Goal: Find specific page/section: Find specific page/section

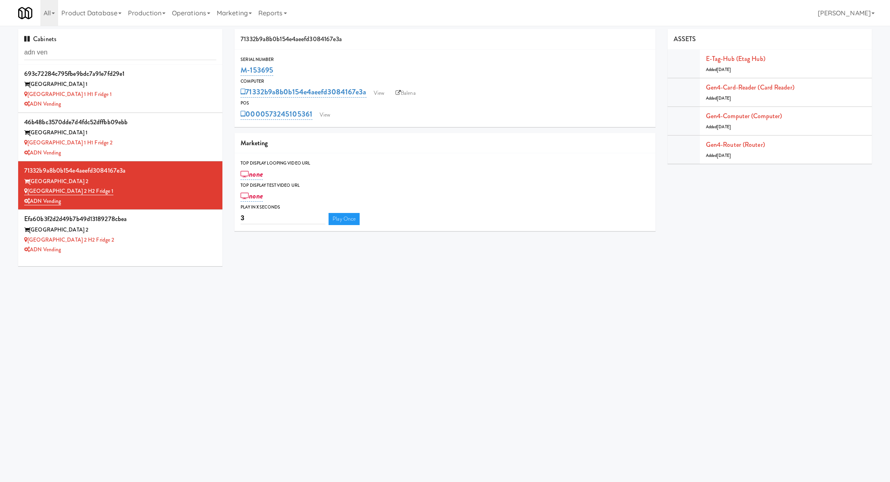
click at [98, 56] on input "adn ven" at bounding box center [120, 52] width 192 height 15
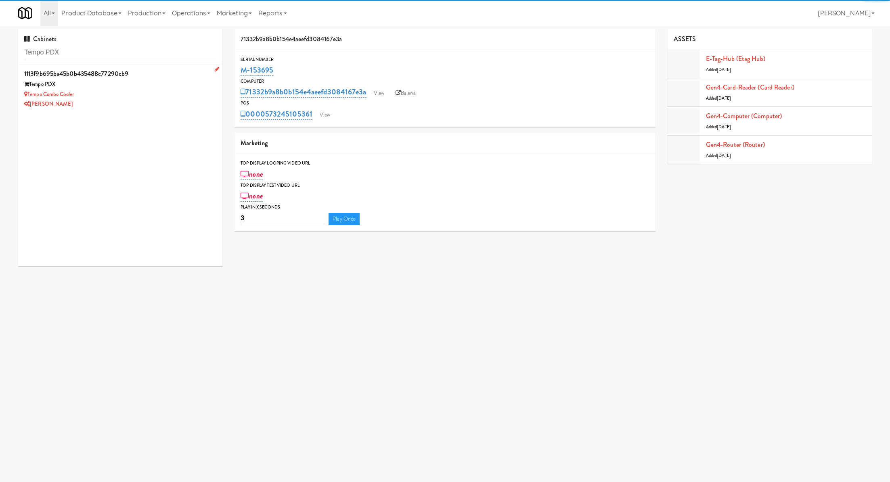
type input "Tempo PDX"
click at [163, 103] on div "[PERSON_NAME]" at bounding box center [120, 104] width 192 height 10
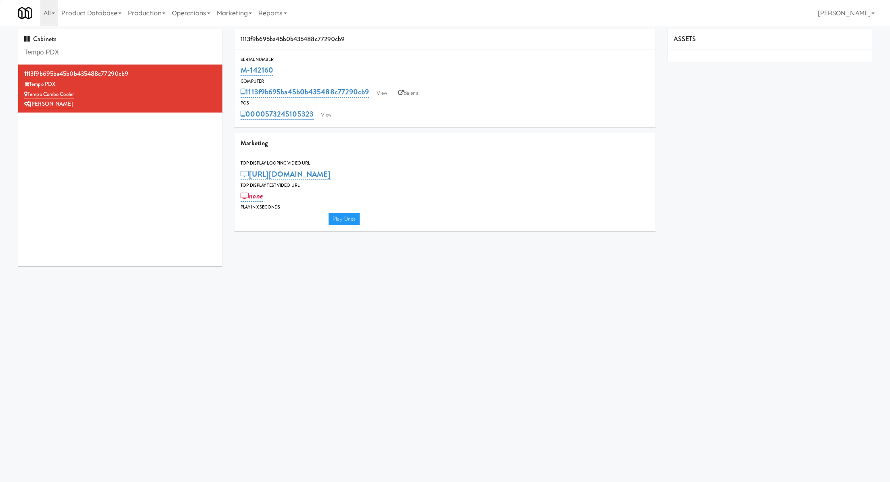
type input "3"
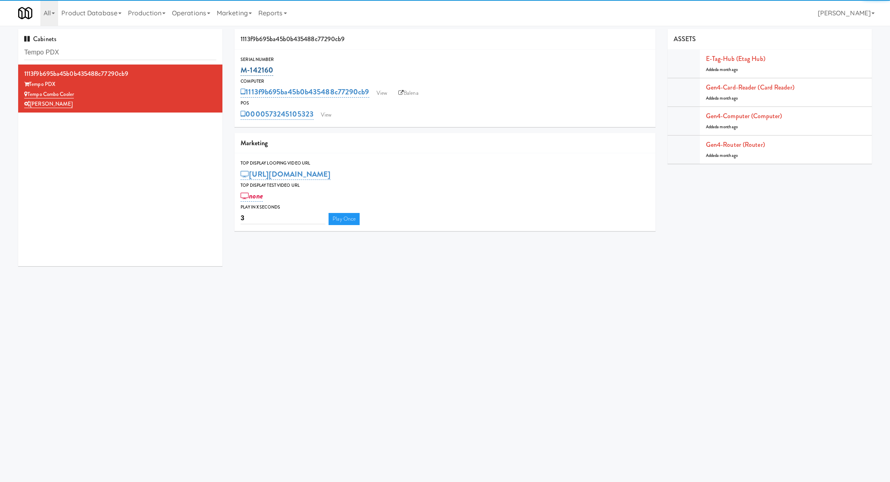
drag, startPoint x: 301, startPoint y: 62, endPoint x: 243, endPoint y: 66, distance: 57.8
click at [243, 66] on div "Serial Number M-142160" at bounding box center [444, 67] width 420 height 22
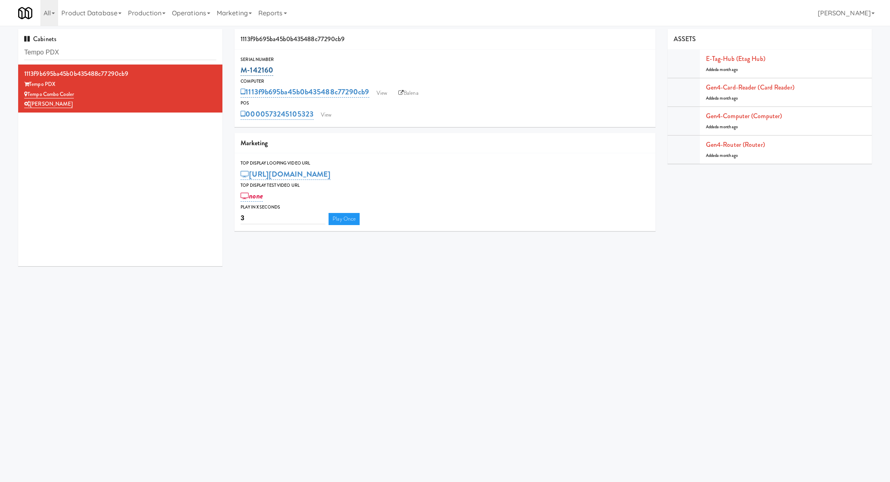
drag, startPoint x: 280, startPoint y: 70, endPoint x: 241, endPoint y: 70, distance: 38.7
click at [241, 70] on div "M-142160" at bounding box center [444, 70] width 408 height 14
copy link "M-142160"
click at [89, 50] on input "Tempo PDX" at bounding box center [120, 52] width 192 height 15
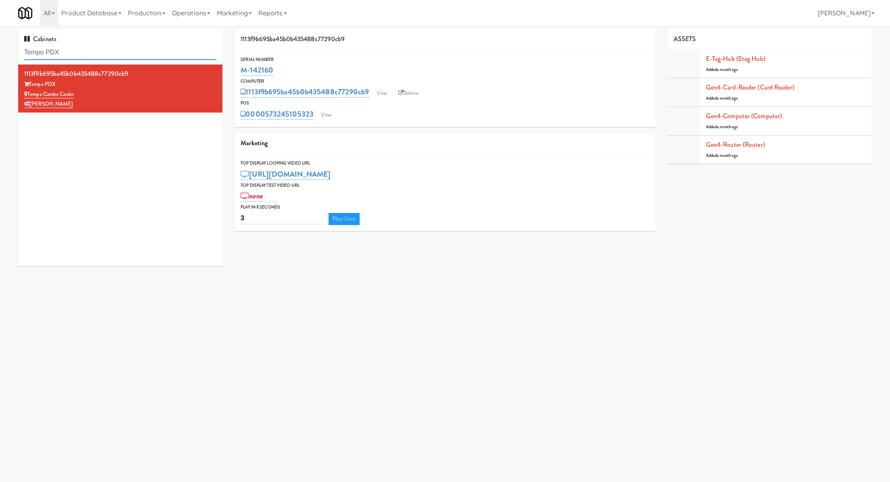
click at [89, 50] on input "Tempo PDX" at bounding box center [120, 52] width 192 height 15
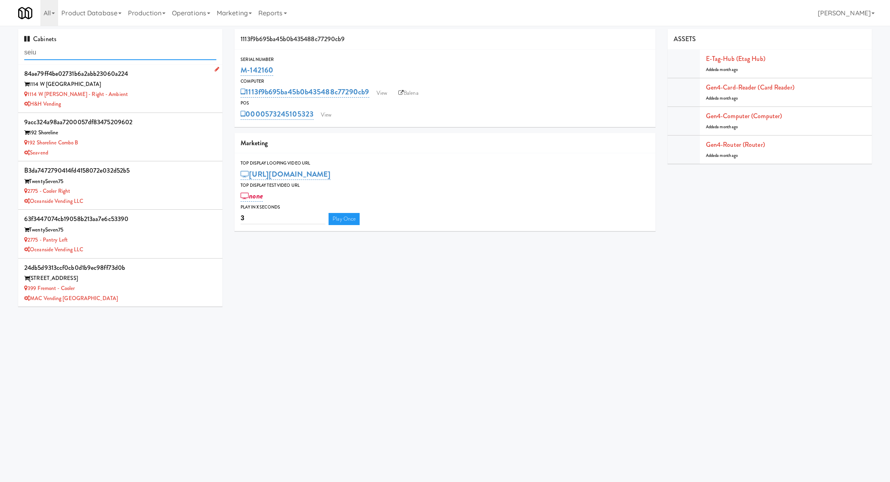
type input "seiu"
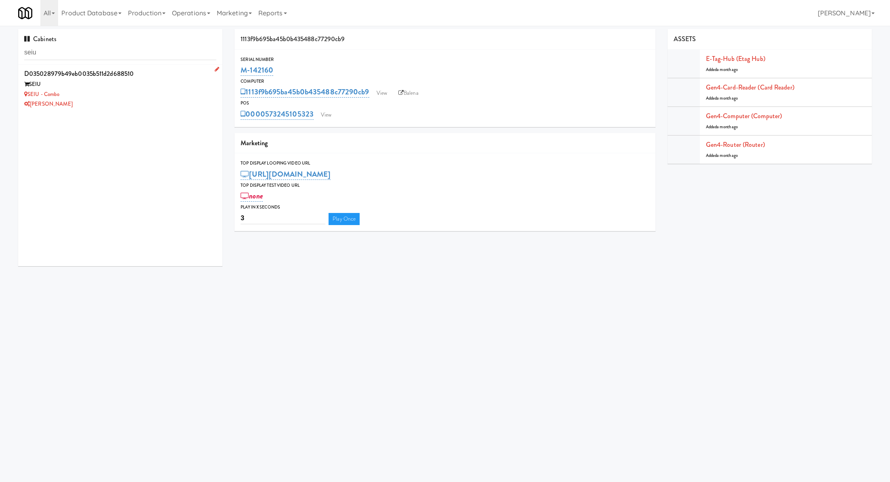
click at [155, 81] on div "SEIU" at bounding box center [120, 84] width 192 height 10
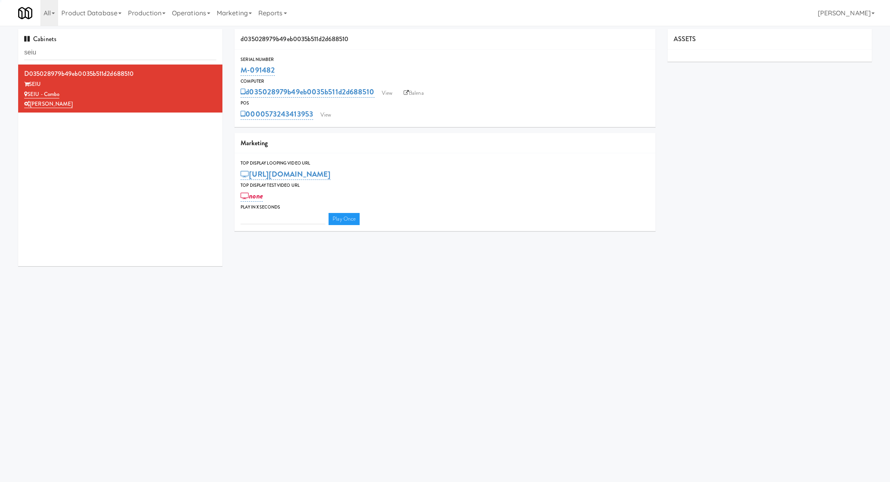
type input "3"
copy link "M-091482"
drag, startPoint x: 295, startPoint y: 70, endPoint x: 242, endPoint y: 70, distance: 53.3
click at [242, 70] on div "M-091482" at bounding box center [444, 70] width 408 height 14
click at [123, 53] on input "seiu" at bounding box center [120, 52] width 192 height 15
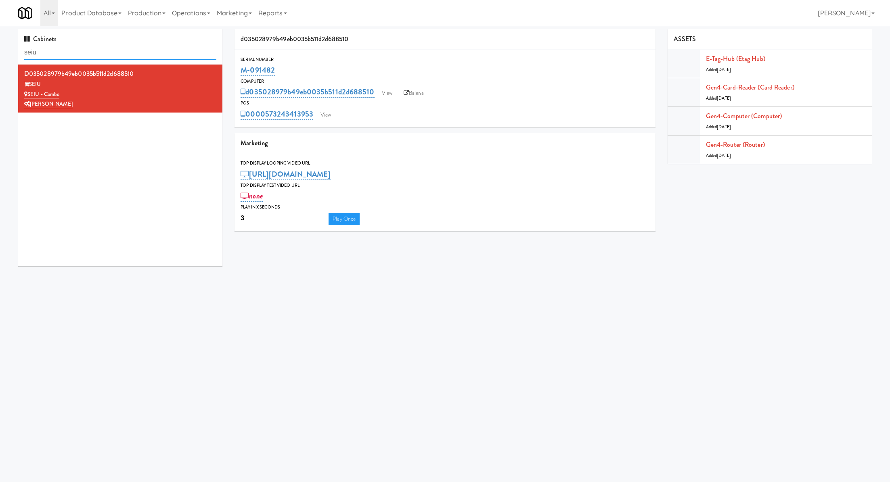
click at [123, 53] on input "seiu" at bounding box center [120, 52] width 192 height 15
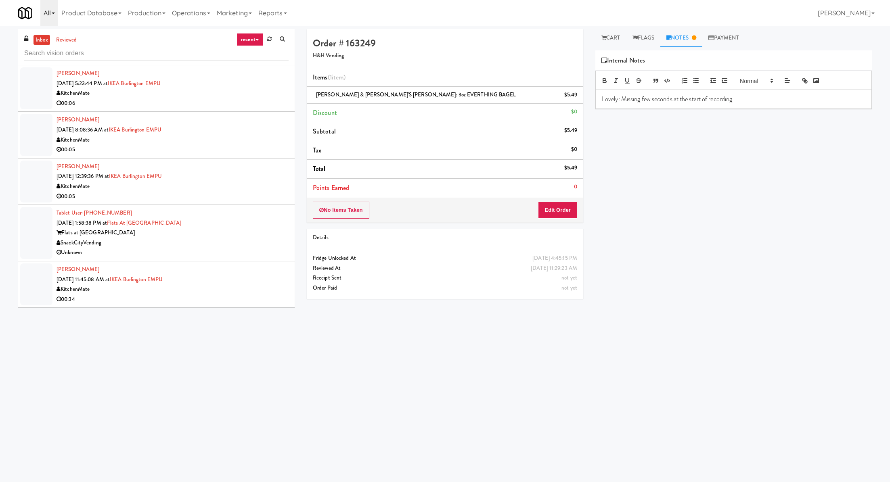
click at [53, 13] on icon at bounding box center [53, 14] width 3 height 2
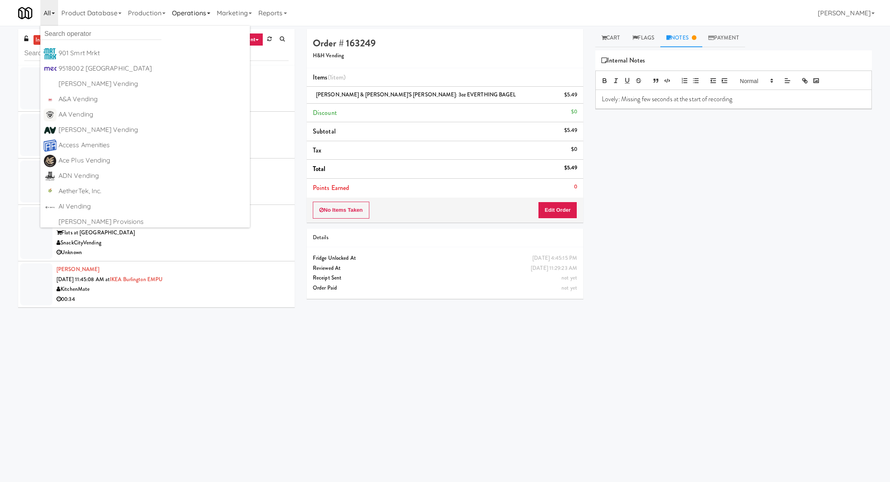
click at [213, 17] on link "Operations" at bounding box center [191, 13] width 45 height 26
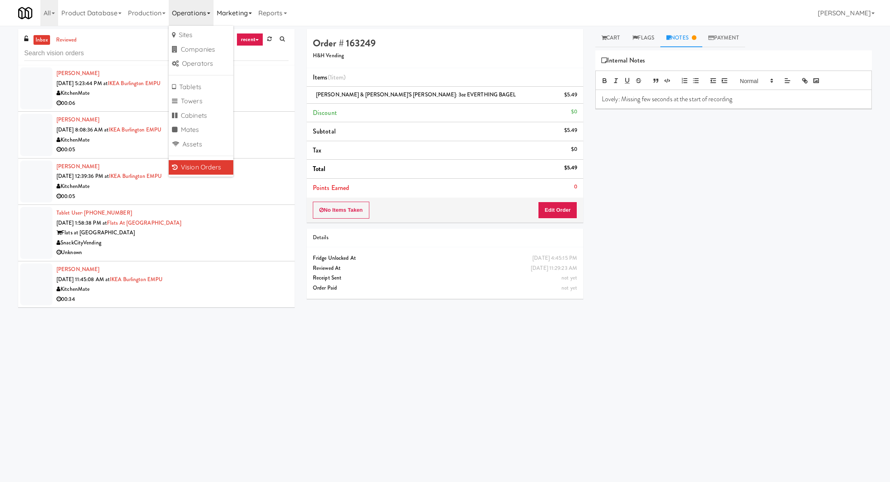
click at [238, 12] on link "Marketing" at bounding box center [234, 13] width 42 height 26
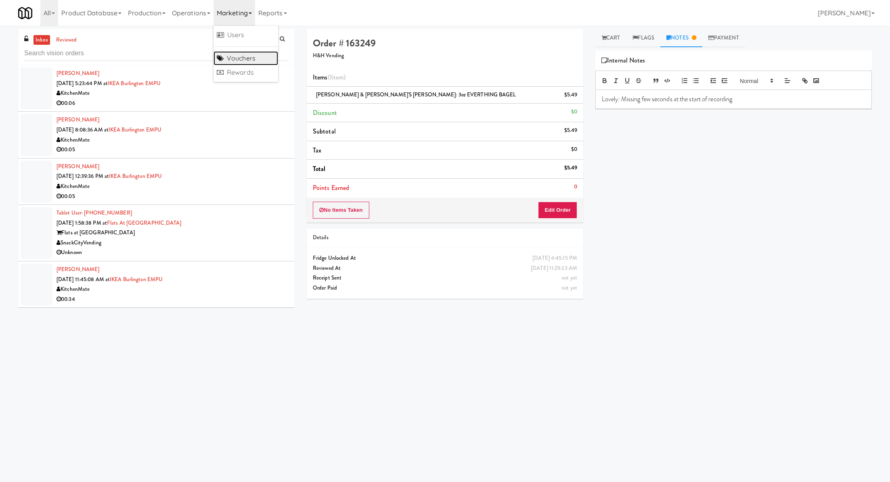
click at [242, 60] on link "Vouchers" at bounding box center [245, 58] width 65 height 15
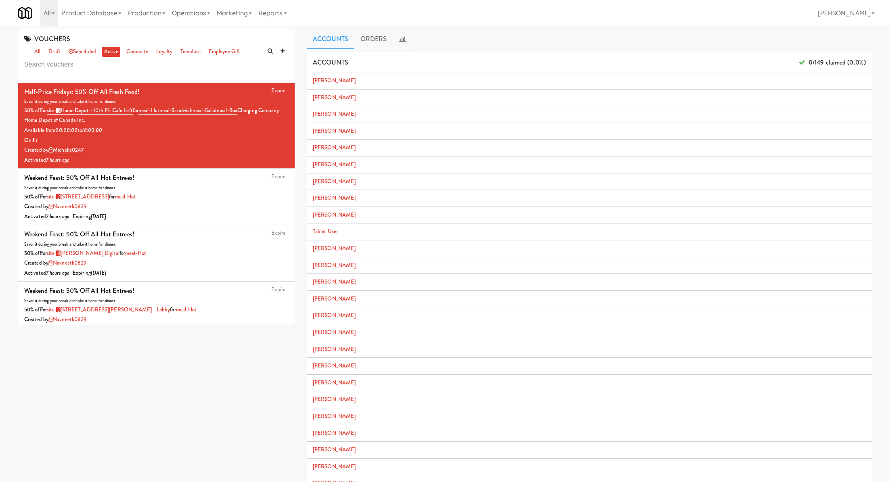
click at [126, 68] on input "text" at bounding box center [156, 64] width 264 height 15
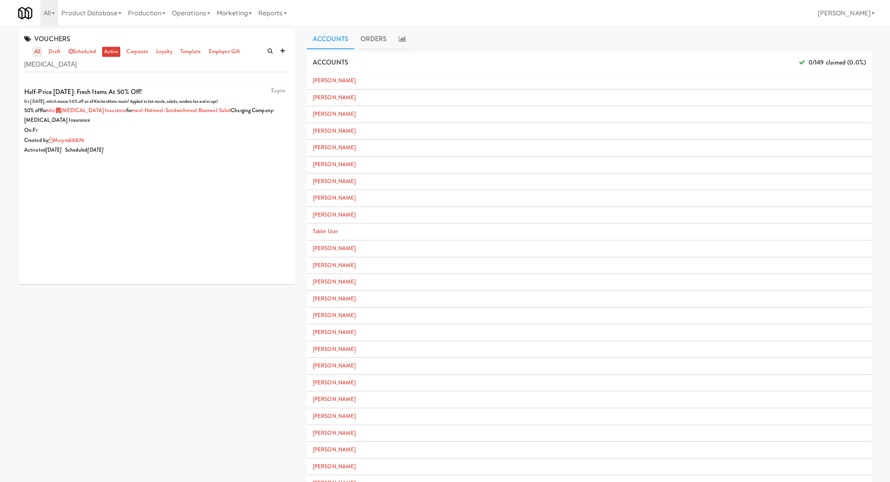
type input "definity"
click at [39, 52] on link "all" at bounding box center [37, 52] width 10 height 10
